Goal: Information Seeking & Learning: Learn about a topic

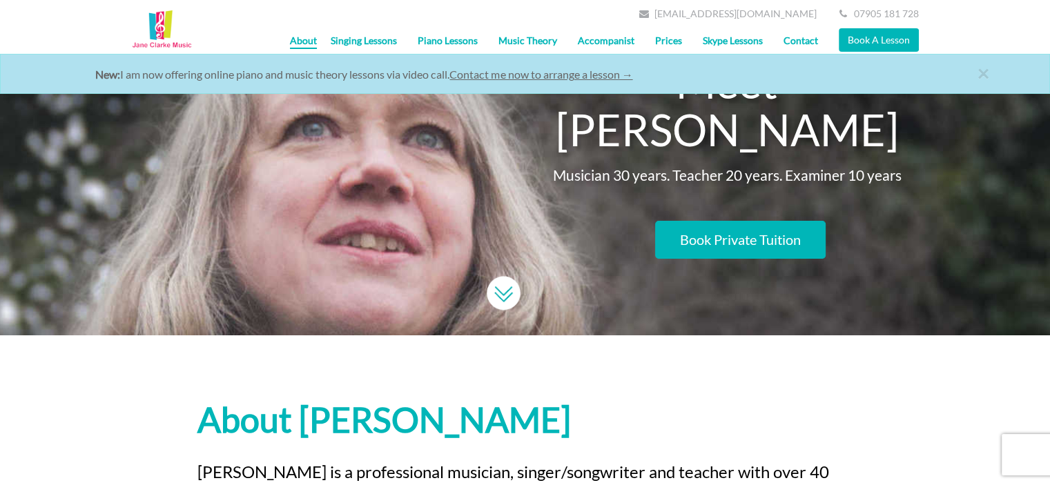
scroll to position [8, 0]
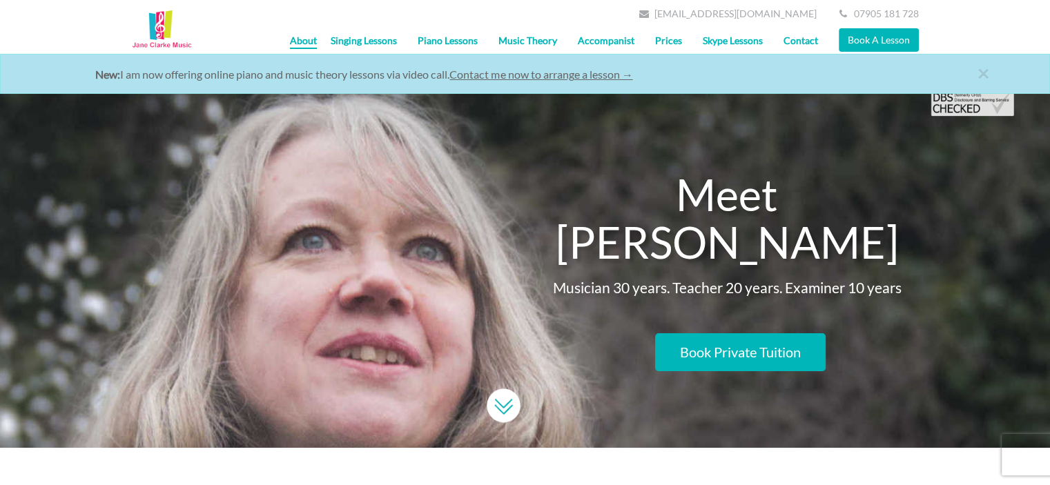
click at [469, 41] on link "Piano Lessons" at bounding box center [447, 40] width 81 height 35
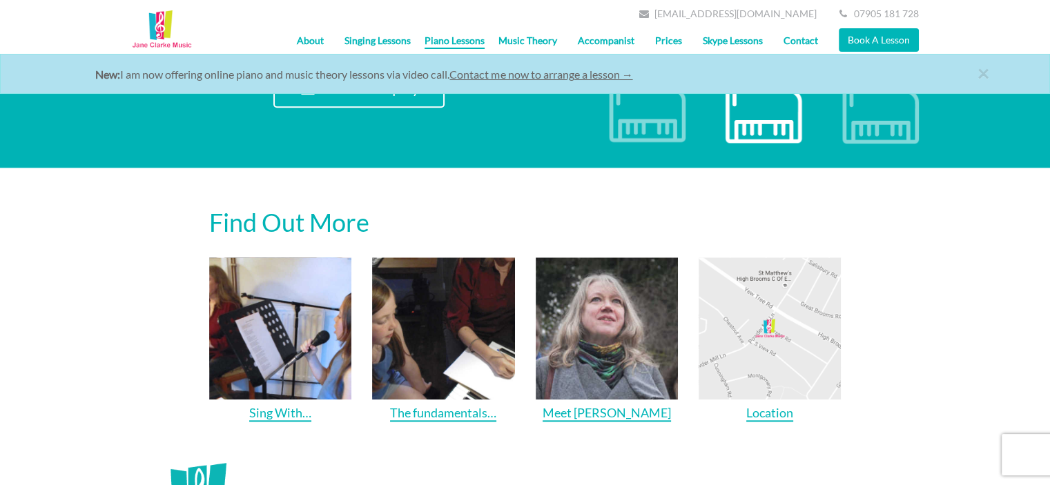
scroll to position [1468, 0]
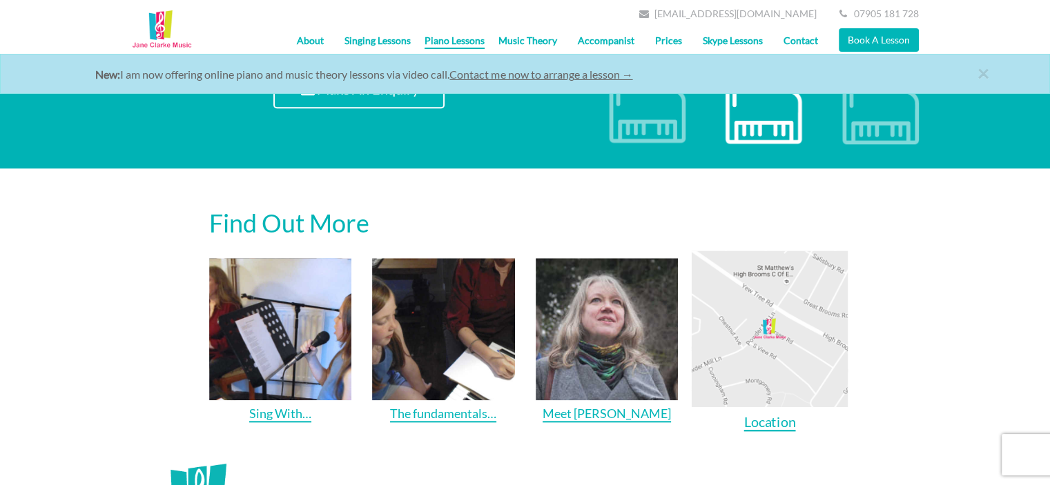
click at [751, 292] on img at bounding box center [769, 328] width 157 height 157
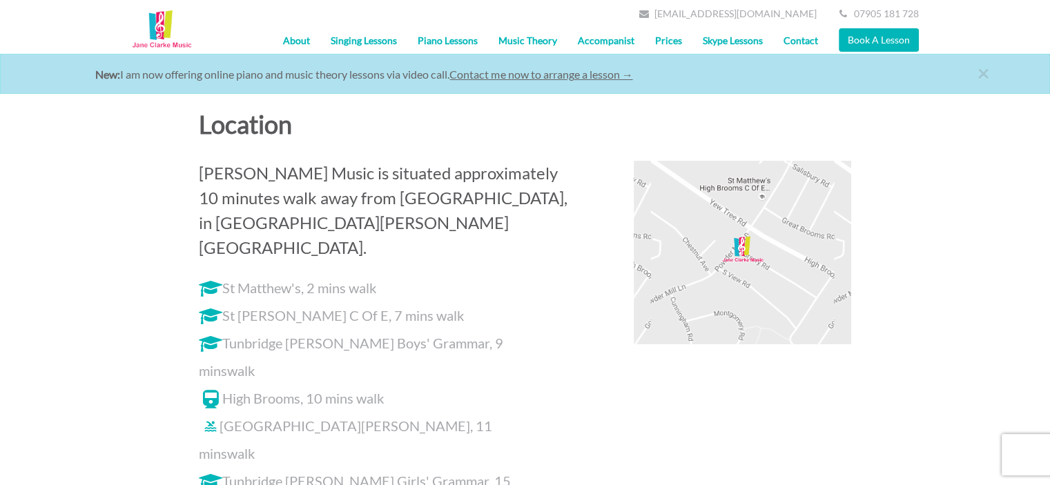
click at [453, 44] on link "Piano Lessons" at bounding box center [447, 40] width 81 height 35
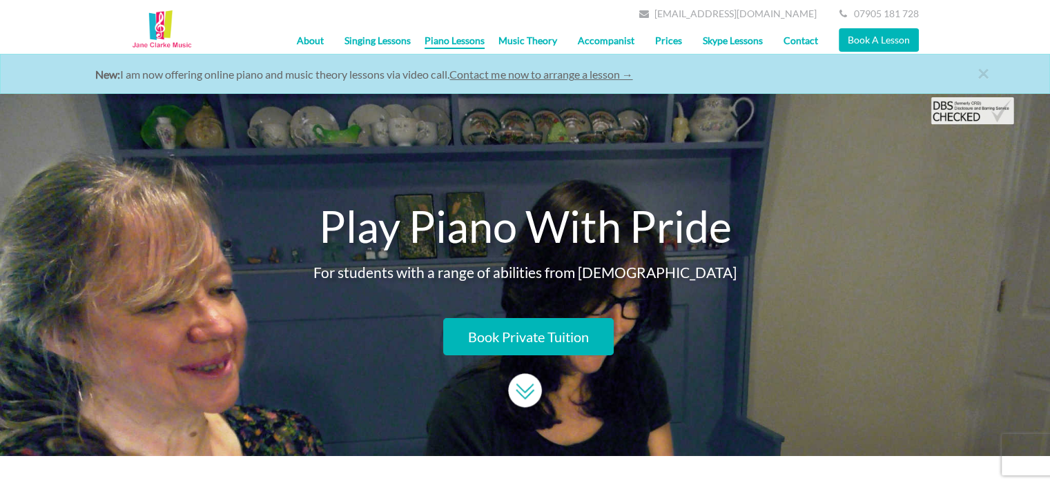
click at [673, 40] on link "Prices" at bounding box center [668, 40] width 48 height 35
